Goal: Register for event/course

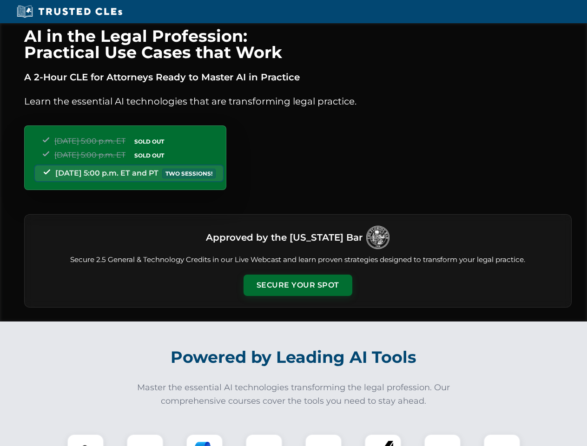
click at [298, 285] on button "Secure Your Spot" at bounding box center [298, 285] width 109 height 21
click at [86, 440] on img at bounding box center [85, 452] width 27 height 27
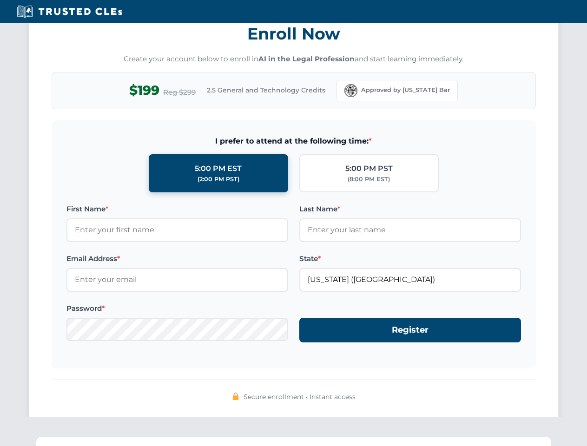
scroll to position [913, 0]
